Goal: Task Accomplishment & Management: Use online tool/utility

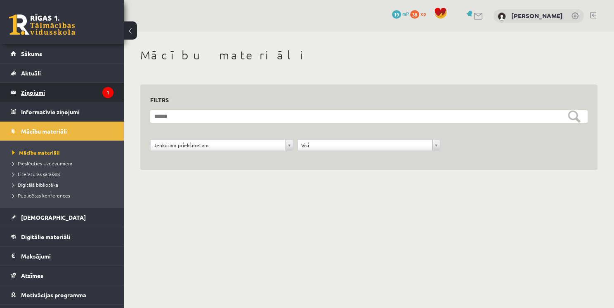
click at [89, 97] on legend "Ziņojumi 1" at bounding box center [67, 92] width 92 height 19
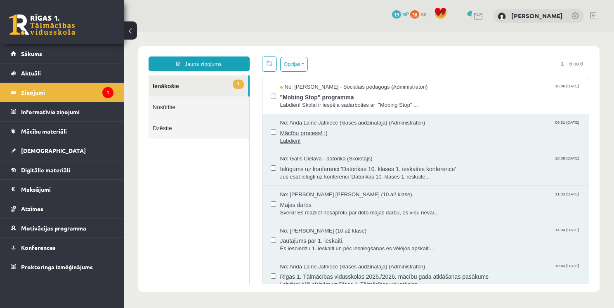
click at [378, 131] on span "Mācību process! :)" at bounding box center [430, 132] width 301 height 10
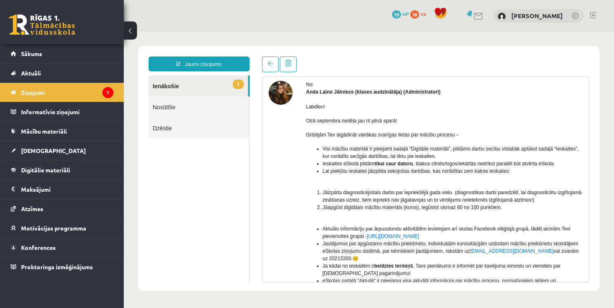
scroll to position [74, 0]
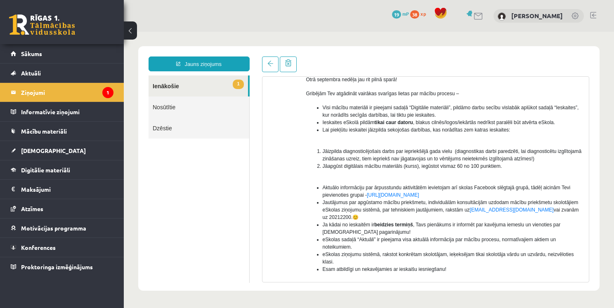
click at [219, 82] on link "1 Ienākošie" at bounding box center [197, 85] width 99 height 21
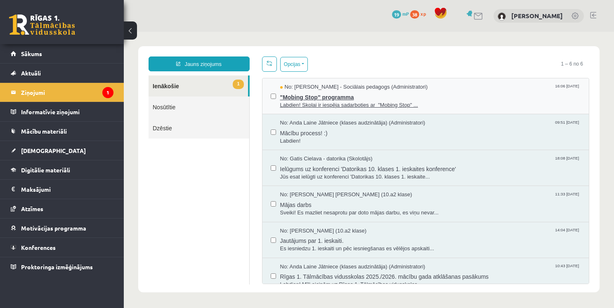
scroll to position [0, 0]
click at [327, 97] on span ""Mobing Stop" programma" at bounding box center [430, 96] width 301 height 10
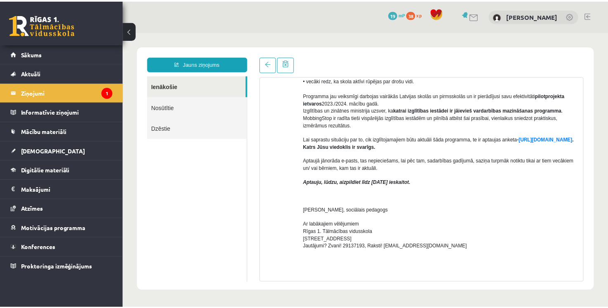
scroll to position [206, 0]
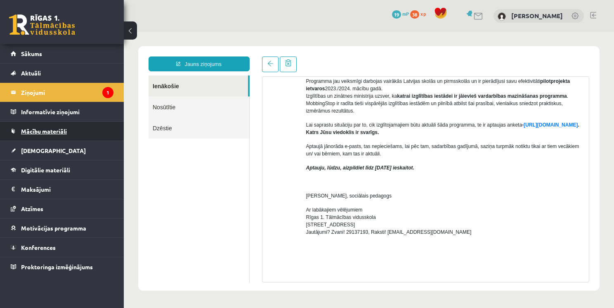
click at [53, 131] on span "Mācību materiāli" at bounding box center [44, 130] width 46 height 7
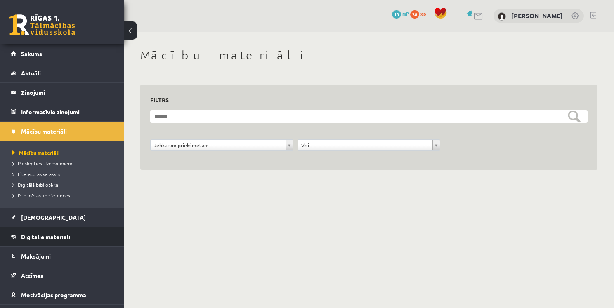
click at [59, 230] on link "Digitālie materiāli" at bounding box center [62, 236] width 103 height 19
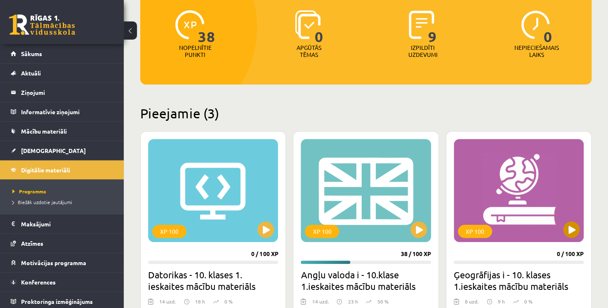
scroll to position [124, 0]
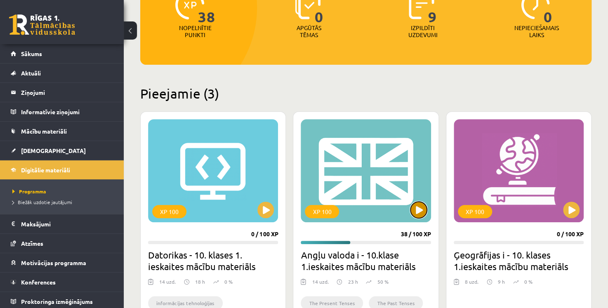
click at [424, 207] on button at bounding box center [418, 210] width 16 height 16
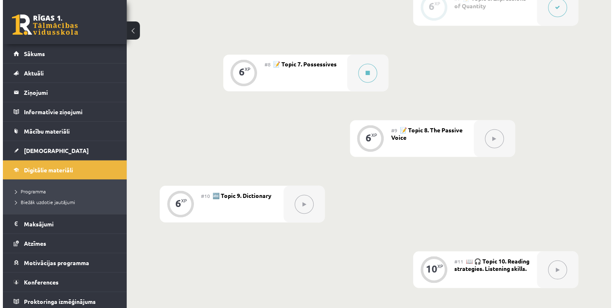
scroll to position [619, 0]
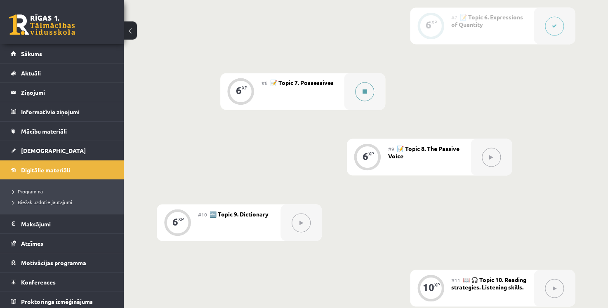
click at [377, 94] on div at bounding box center [364, 91] width 41 height 37
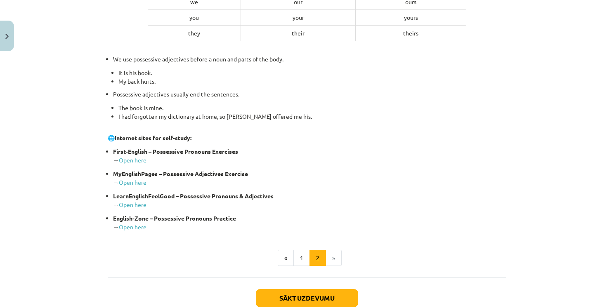
scroll to position [289, 0]
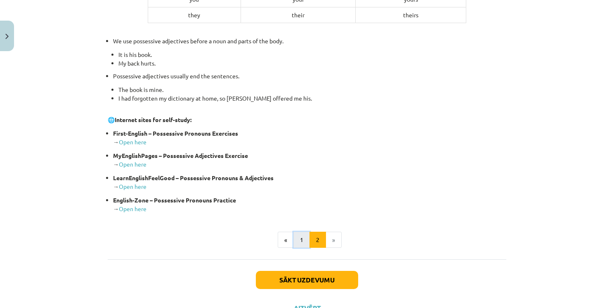
click at [300, 240] on button "1" at bounding box center [301, 240] width 16 height 16
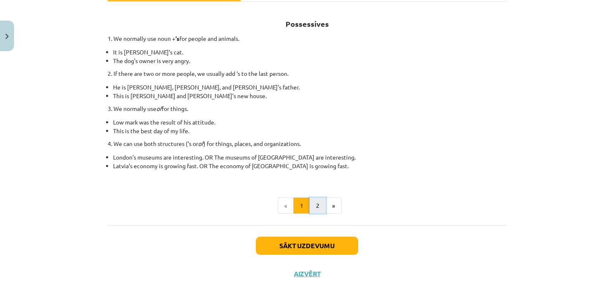
click at [315, 203] on button "2" at bounding box center [317, 206] width 16 height 16
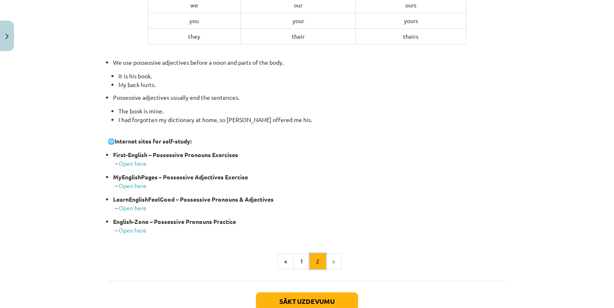
scroll to position [322, 0]
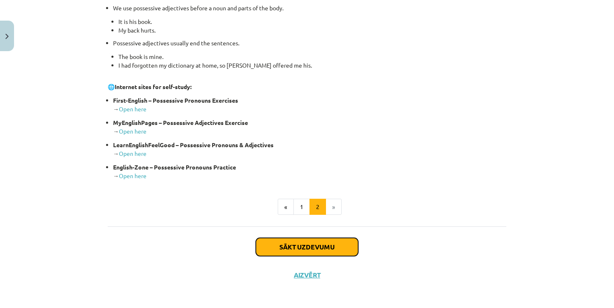
click at [325, 251] on button "Sākt uzdevumu" at bounding box center [307, 247] width 102 height 18
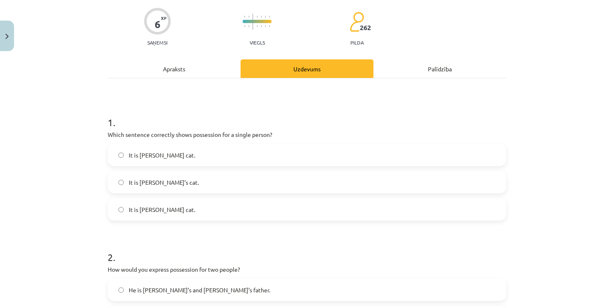
scroll to position [103, 0]
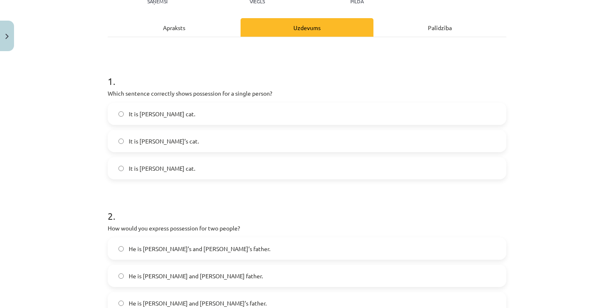
click at [177, 138] on label "It is [PERSON_NAME]’s cat." at bounding box center [306, 141] width 397 height 21
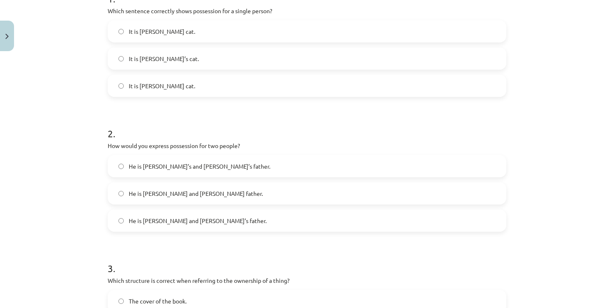
scroll to position [227, 0]
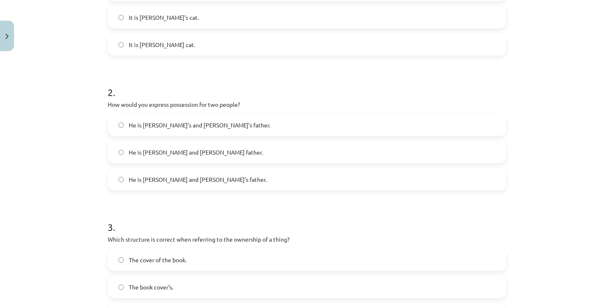
click at [195, 181] on span "He is [PERSON_NAME] and [PERSON_NAME]’s father." at bounding box center [198, 179] width 138 height 9
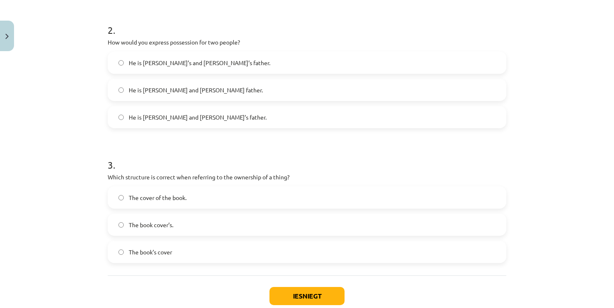
scroll to position [309, 0]
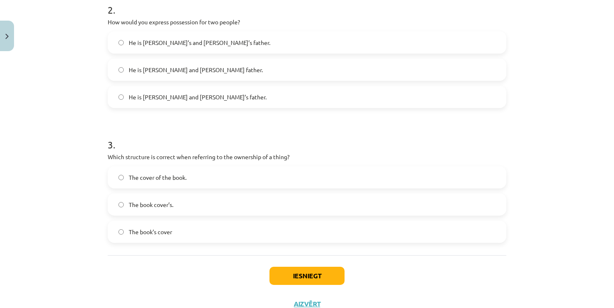
click at [167, 232] on span "The book’s cover" at bounding box center [150, 232] width 43 height 9
click at [321, 280] on button "Iesniegt" at bounding box center [306, 276] width 75 height 18
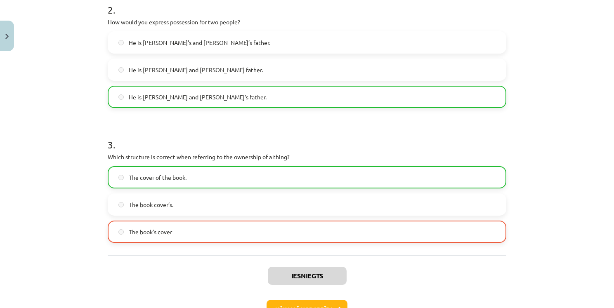
click at [155, 182] on label "The cover of the book." at bounding box center [306, 177] width 397 height 21
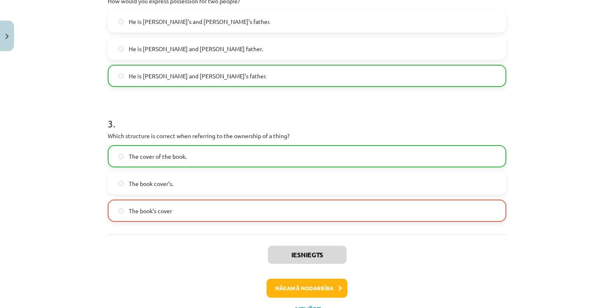
scroll to position [351, 0]
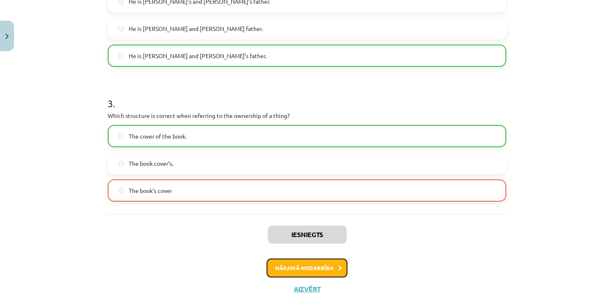
click at [326, 293] on div "Iesniegts Nākamā nodarbība Aizvērt" at bounding box center [307, 256] width 398 height 84
click at [335, 273] on button "Nākamā nodarbība" at bounding box center [306, 268] width 81 height 19
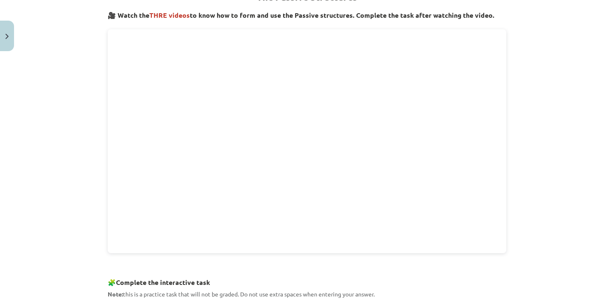
scroll to position [183, 0]
